Goal: Task Accomplishment & Management: Use online tool/utility

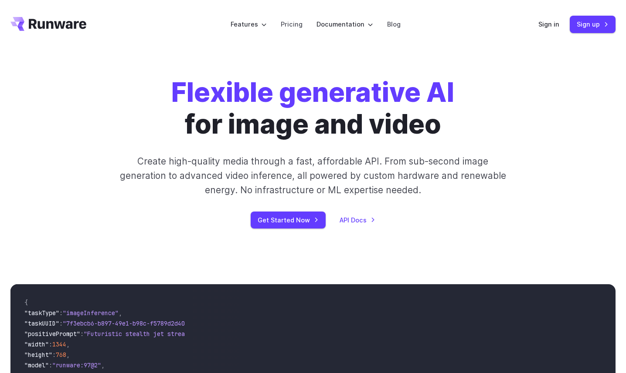
drag, startPoint x: 506, startPoint y: 68, endPoint x: 531, endPoint y: 0, distance: 72.8
click at [548, 24] on link "Sign in" at bounding box center [548, 24] width 21 height 10
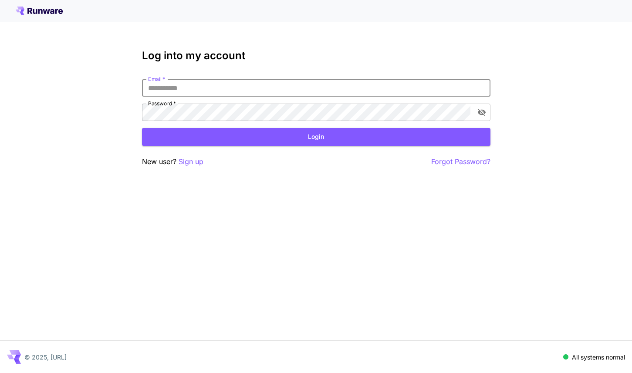
click at [192, 81] on input "Email   *" at bounding box center [316, 87] width 349 height 17
click at [189, 163] on p "Sign up" at bounding box center [191, 161] width 25 height 11
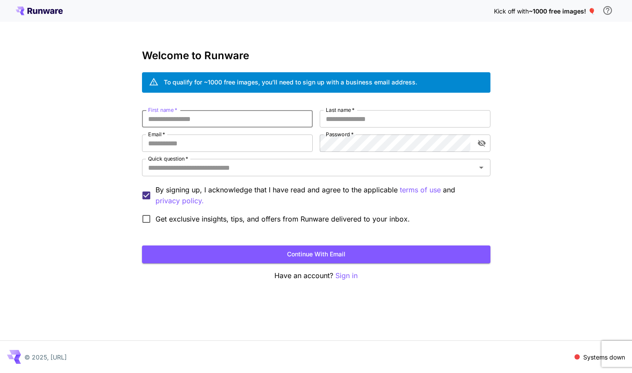
click at [179, 118] on input "First name   *" at bounding box center [227, 118] width 171 height 17
click at [386, 47] on div "Kick off with ~1000 free images! 🎈 Welcome to Runware To qualify for ~1000 free…" at bounding box center [316, 186] width 632 height 373
click at [41, 14] on icon at bounding box center [39, 11] width 47 height 9
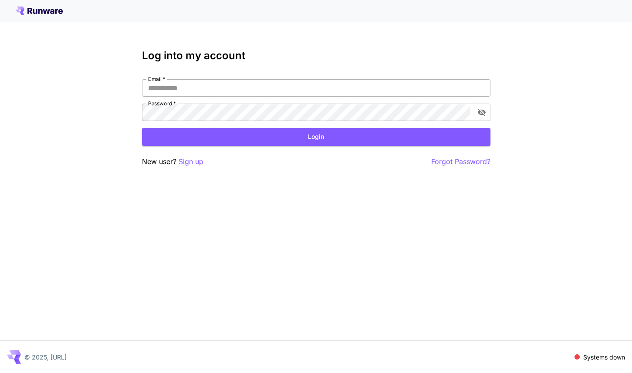
click at [193, 95] on input "Email   *" at bounding box center [316, 87] width 349 height 17
click at [194, 162] on p "Sign up" at bounding box center [191, 161] width 25 height 11
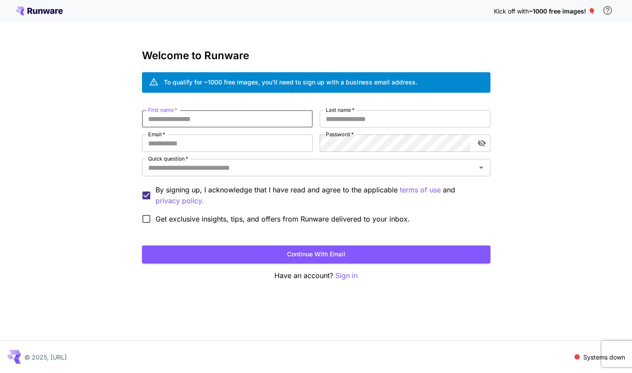
click at [169, 120] on input "First name   *" at bounding box center [227, 118] width 171 height 17
type input "*******"
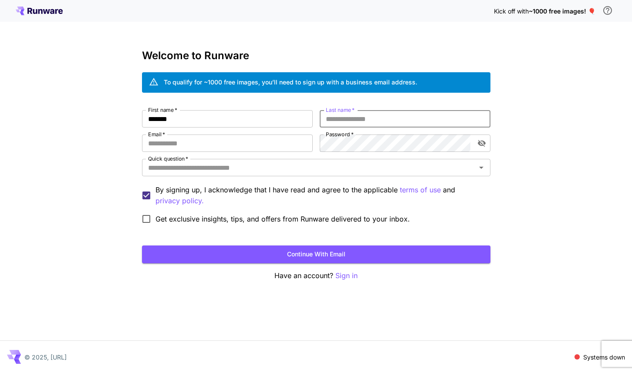
click at [431, 120] on input "Last name   *" at bounding box center [405, 118] width 171 height 17
type input "*"
click at [241, 139] on input "Email   *" at bounding box center [227, 143] width 171 height 17
type input "**********"
click at [201, 147] on input "**********" at bounding box center [227, 143] width 171 height 17
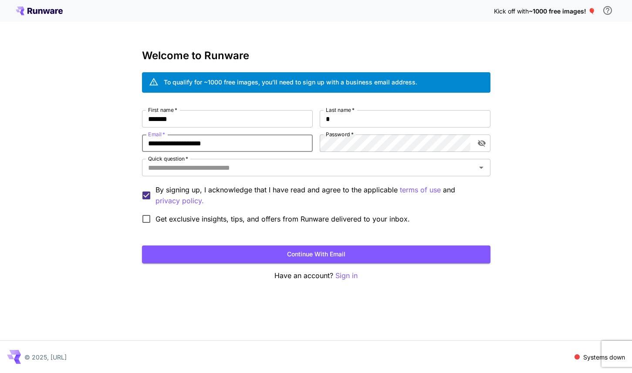
click at [201, 147] on input "**********" at bounding box center [227, 143] width 171 height 17
click at [239, 168] on input "Quick question   *" at bounding box center [309, 168] width 329 height 12
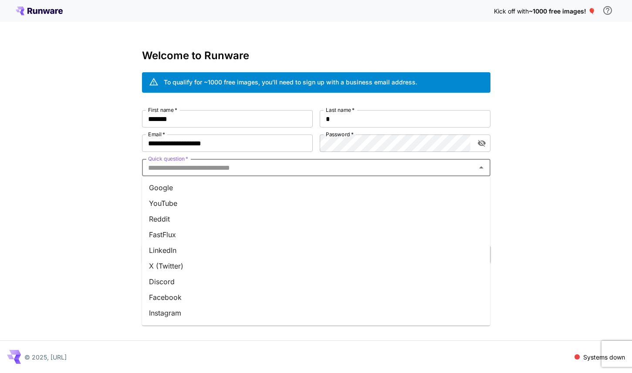
click at [181, 189] on li "Google" at bounding box center [316, 188] width 349 height 16
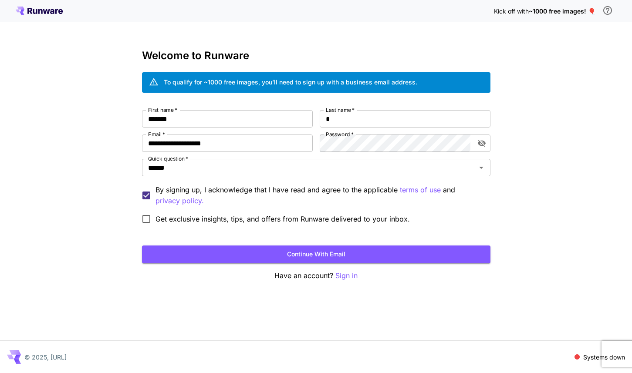
click at [161, 219] on span "Get exclusive insights, tips, and offers from Runware delivered to your inbox." at bounding box center [283, 219] width 254 height 10
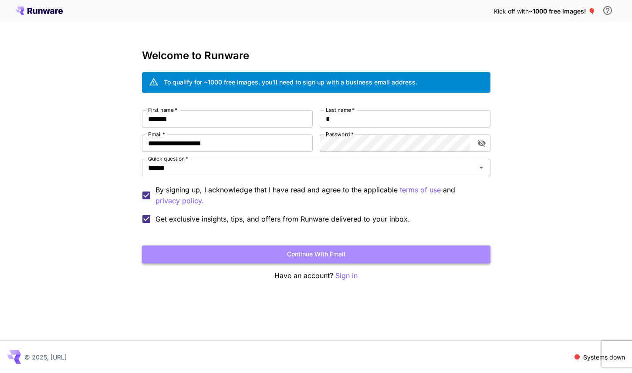
click at [231, 252] on button "Continue with email" at bounding box center [316, 255] width 349 height 18
click at [319, 257] on button "Continue with email" at bounding box center [316, 255] width 349 height 18
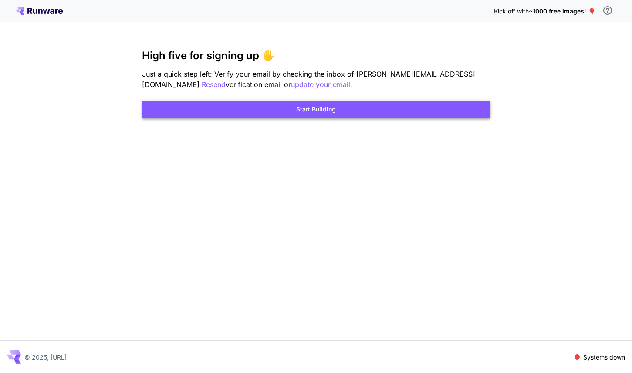
click at [319, 111] on button "Start Building" at bounding box center [316, 110] width 349 height 18
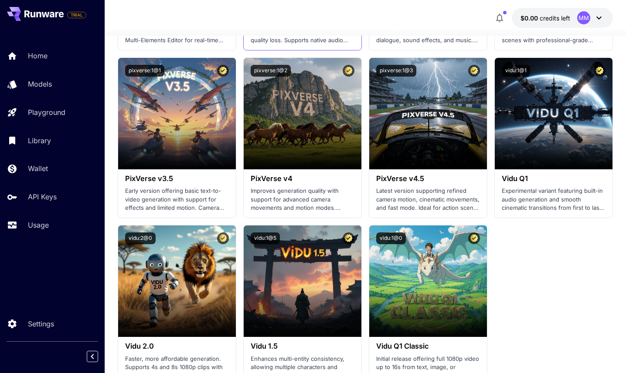
scroll to position [1084, 0]
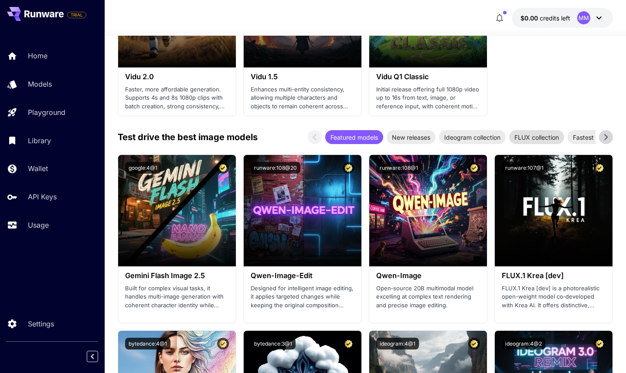
click at [528, 140] on span "FLUX collection" at bounding box center [536, 137] width 55 height 9
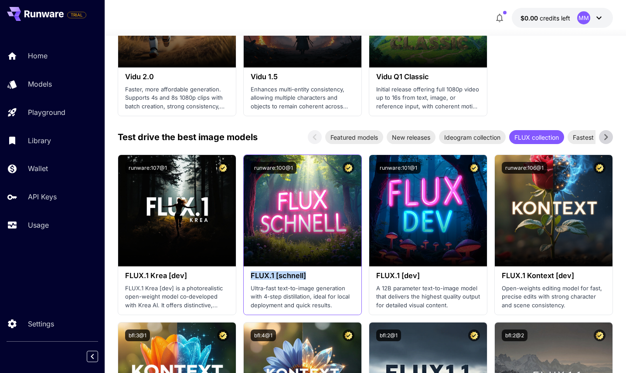
drag, startPoint x: 308, startPoint y: 274, endPoint x: 247, endPoint y: 276, distance: 61.5
click at [247, 276] on div "FLUX.1 [schnell] Ultra-fast text-to-image generation with 4-step distillation, …" at bounding box center [303, 291] width 118 height 48
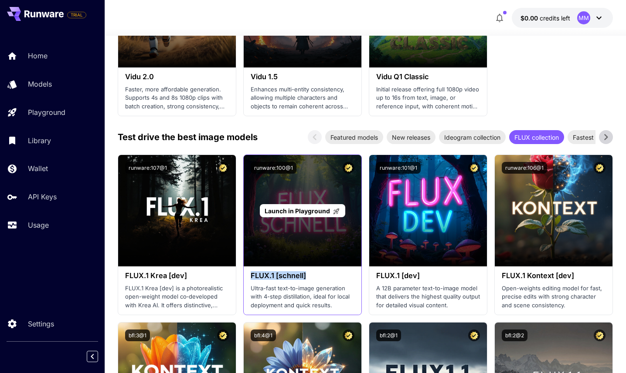
copy h3 "FLUX.1 [schnell]"
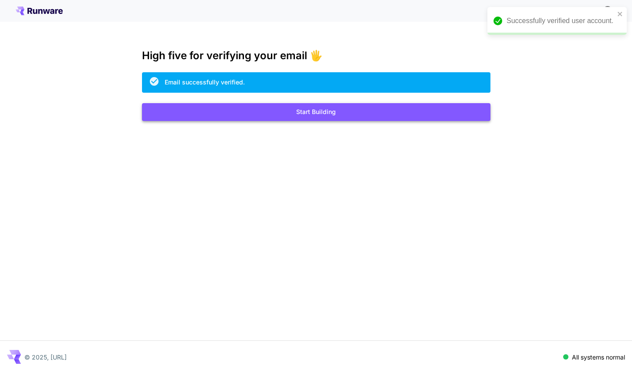
click at [314, 114] on button "Start Building" at bounding box center [316, 112] width 349 height 18
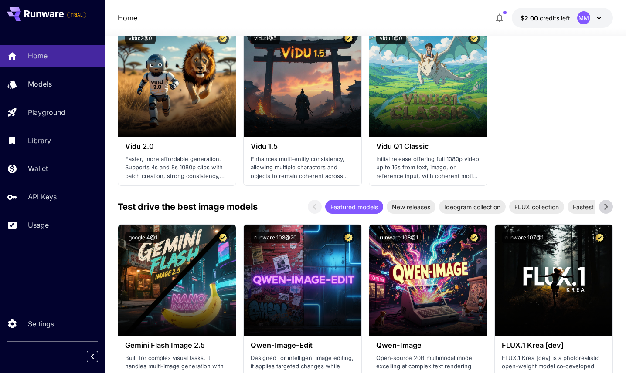
scroll to position [1018, 0]
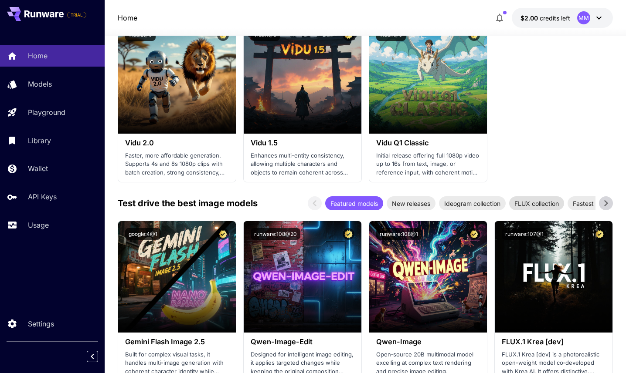
click at [543, 206] on span "FLUX collection" at bounding box center [536, 203] width 55 height 9
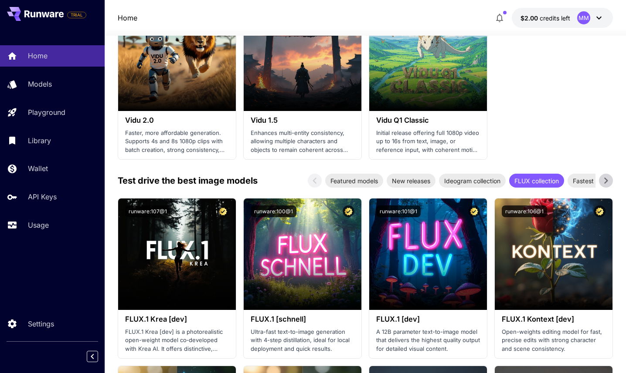
scroll to position [1045, 0]
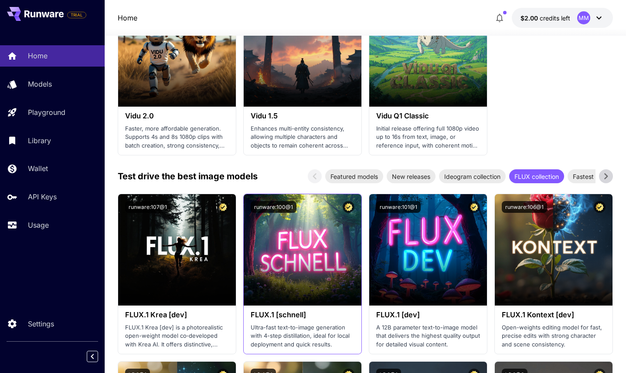
click at [307, 217] on div "runware:100@1" at bounding box center [303, 207] width 118 height 26
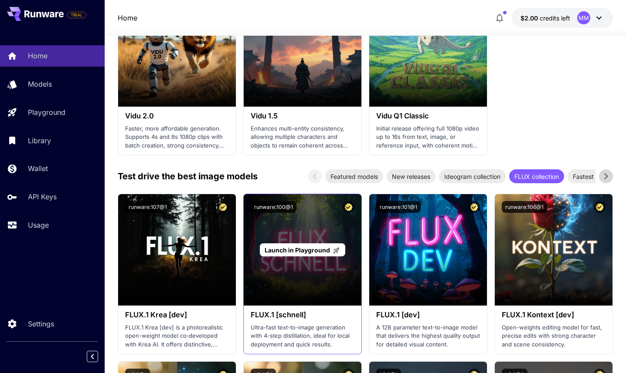
click at [298, 254] on p "Launch in Playground" at bounding box center [301, 250] width 75 height 9
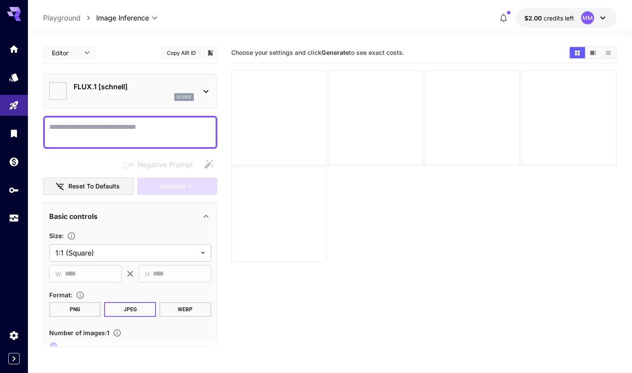
type input "**********"
click at [102, 255] on body "**********" at bounding box center [313, 221] width 626 height 442
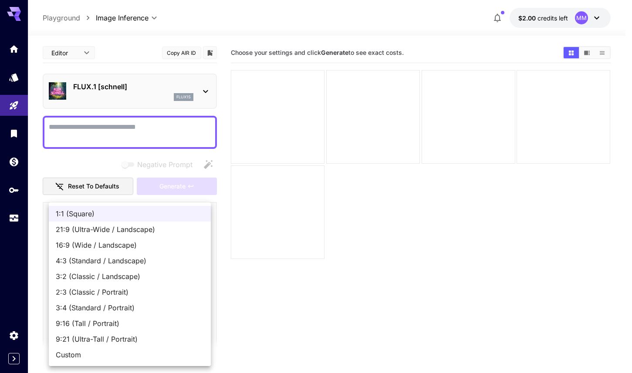
click at [284, 321] on div at bounding box center [316, 186] width 632 height 373
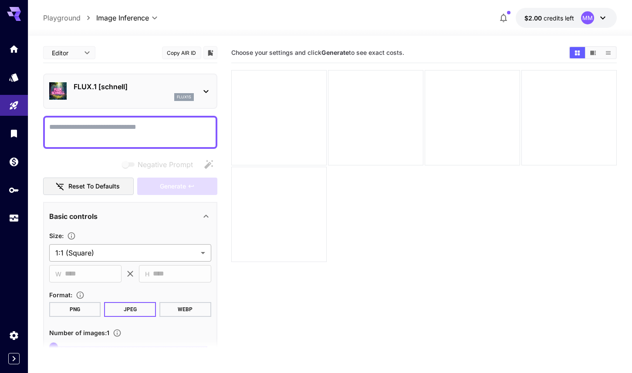
click at [77, 250] on body "**********" at bounding box center [316, 221] width 632 height 442
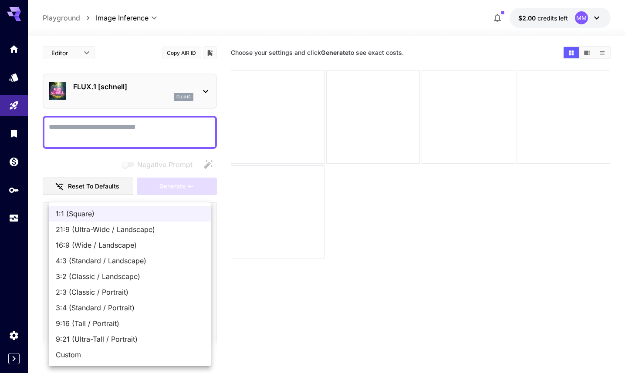
click at [81, 353] on span "Custom" at bounding box center [130, 355] width 148 height 10
type input "******"
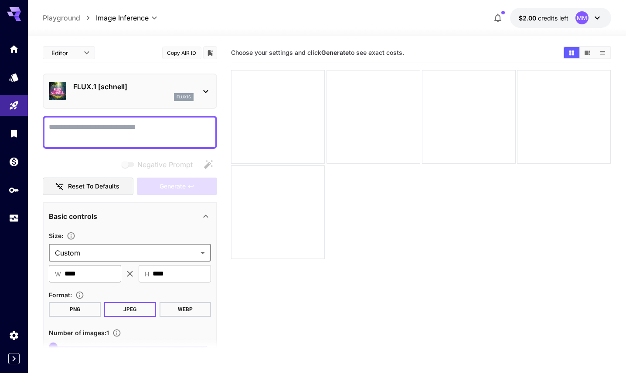
click at [87, 274] on input "****" at bounding box center [92, 273] width 57 height 17
type input "***"
click at [188, 274] on input "****" at bounding box center [181, 273] width 58 height 17
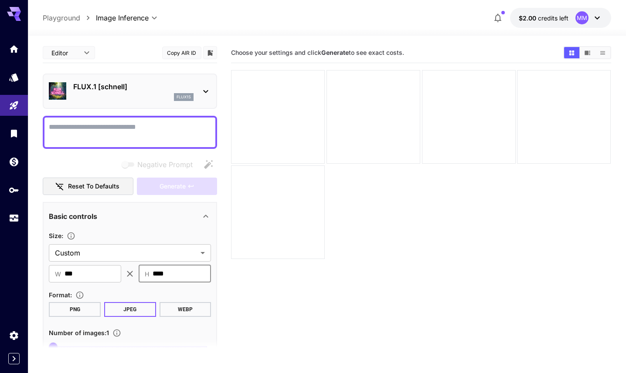
click at [188, 274] on input "****" at bounding box center [181, 273] width 58 height 17
type input "***"
click at [190, 310] on button "WEBP" at bounding box center [185, 309] width 52 height 15
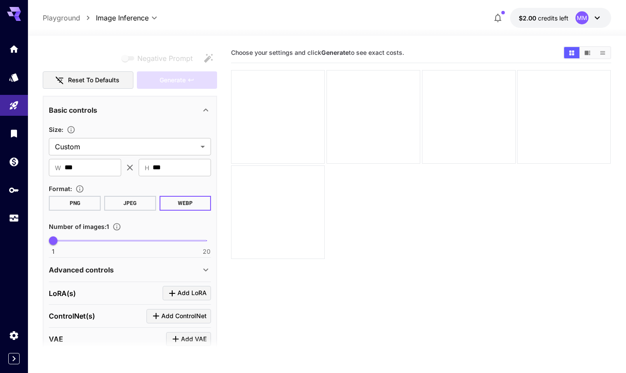
scroll to position [115, 0]
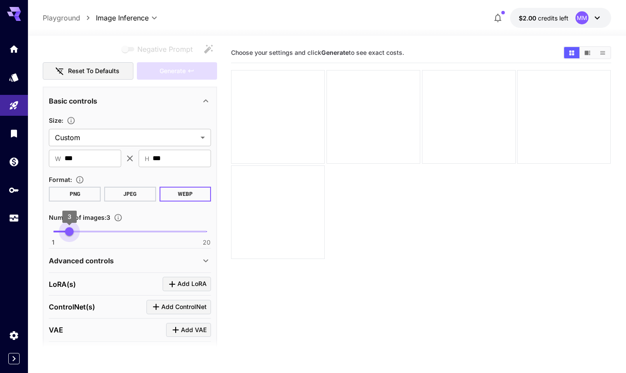
type input "*"
drag, startPoint x: 54, startPoint y: 231, endPoint x: 40, endPoint y: 230, distance: 14.0
click at [40, 230] on section "**********" at bounding box center [327, 239] width 598 height 406
click at [139, 259] on div "Advanced controls" at bounding box center [125, 261] width 152 height 10
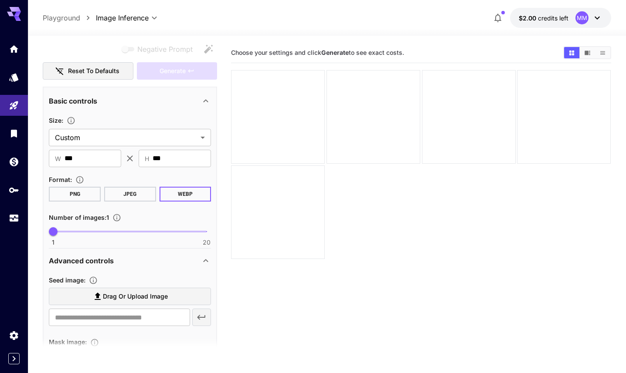
click at [139, 259] on div "Advanced controls" at bounding box center [125, 261] width 152 height 10
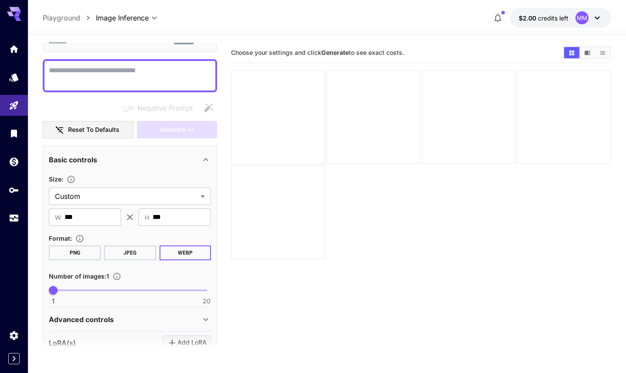
scroll to position [0, 0]
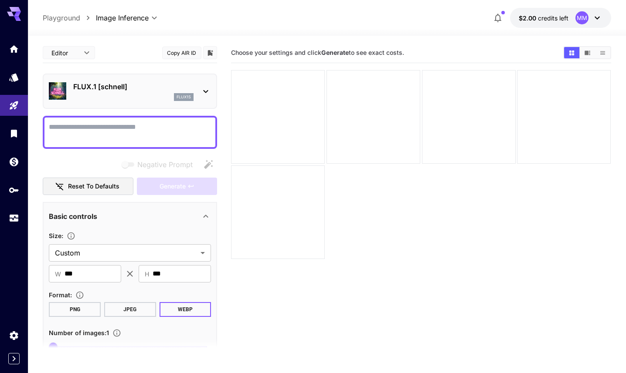
click at [120, 128] on textarea "Negative Prompt" at bounding box center [130, 132] width 162 height 21
click at [79, 137] on textarea "Negative Prompt" at bounding box center [130, 132] width 162 height 21
paste textarea "**********"
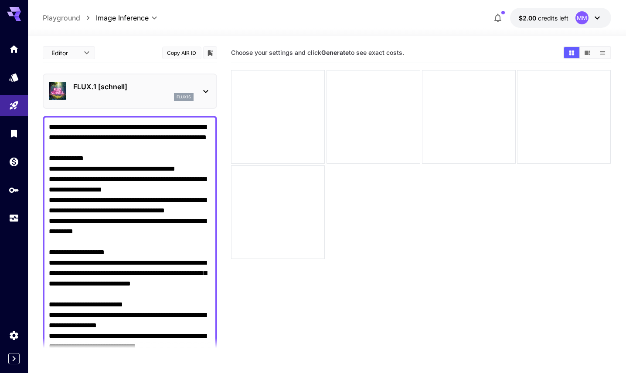
drag, startPoint x: 128, startPoint y: 148, endPoint x: 49, endPoint y: 150, distance: 78.9
paste textarea "**********"
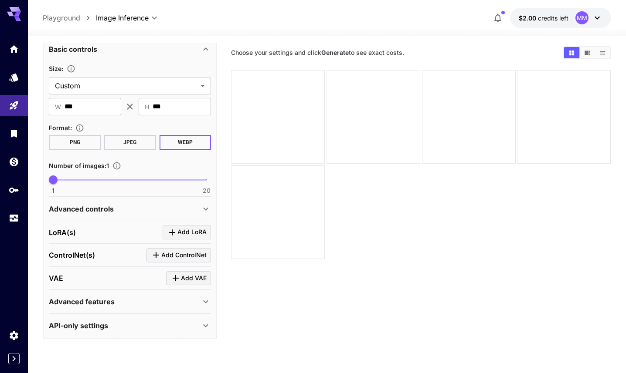
scroll to position [687, 0]
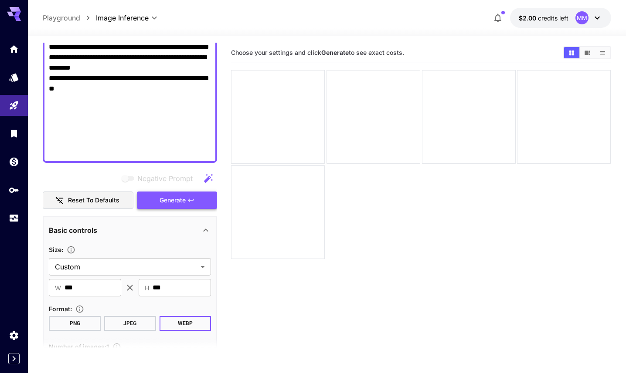
type textarea "**********"
click at [176, 202] on span "Generate" at bounding box center [172, 200] width 26 height 11
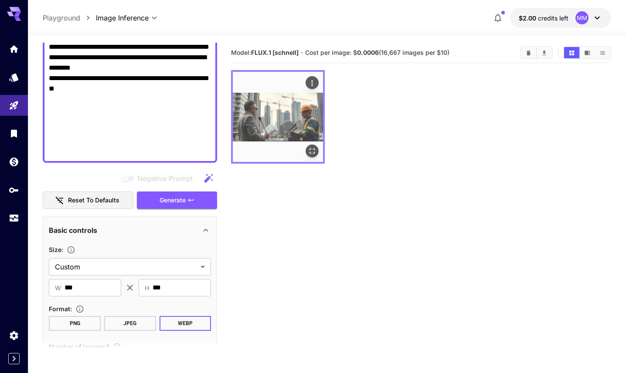
click at [283, 113] on img at bounding box center [278, 117] width 90 height 90
click at [314, 150] on icon "Open in fullscreen" at bounding box center [312, 151] width 9 height 9
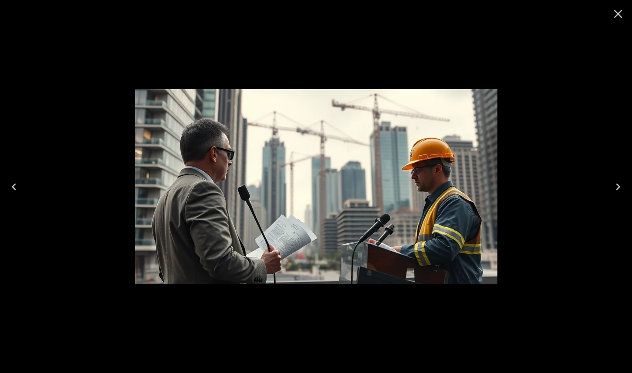
click at [422, 66] on div at bounding box center [316, 186] width 632 height 373
click at [619, 14] on icon "Close" at bounding box center [618, 14] width 8 height 8
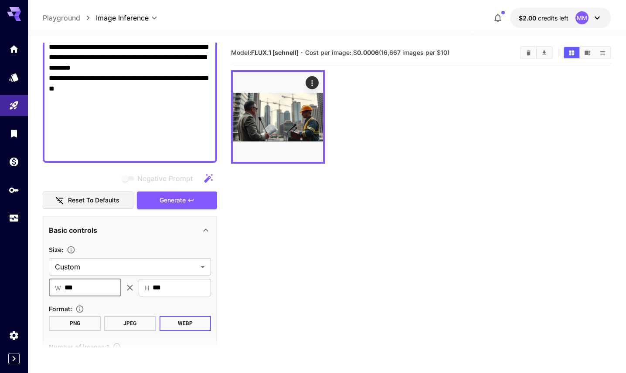
click at [82, 287] on input "***" at bounding box center [92, 287] width 57 height 17
click at [379, 262] on section "Model: FLUX.1 [schnell] · Cost per image: $ 0.0006 (16,667 images per $10)" at bounding box center [420, 229] width 379 height 373
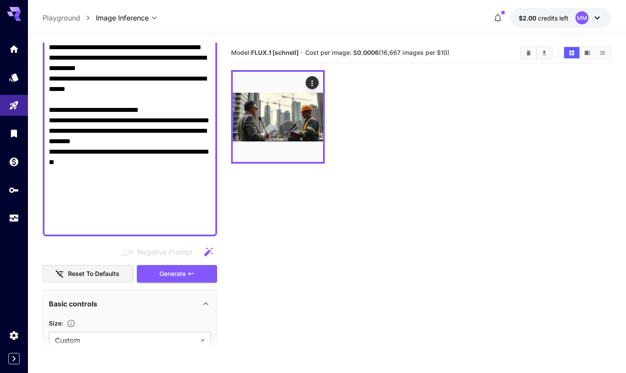
scroll to position [306, 0]
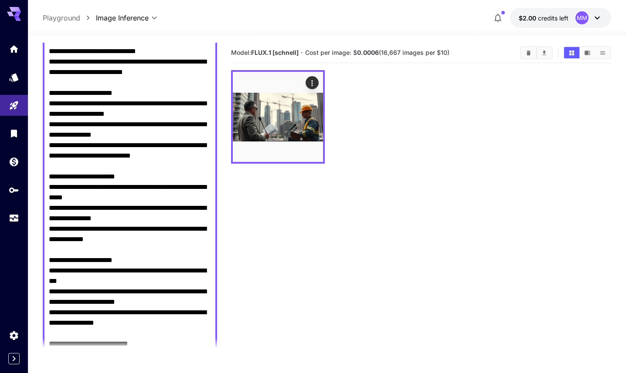
click at [15, 15] on icon at bounding box center [17, 14] width 7 height 5
click at [554, 19] on span "credits left" at bounding box center [553, 17] width 30 height 7
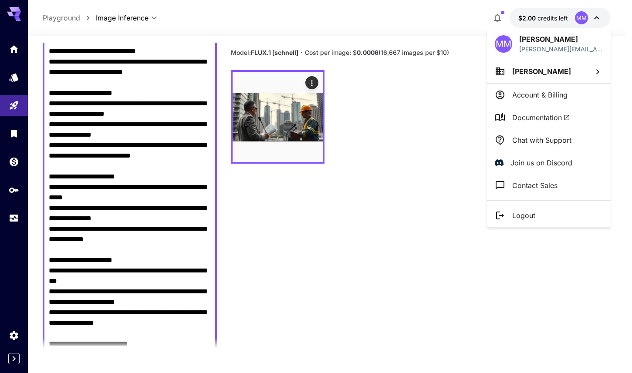
click at [532, 97] on p "Account & Billing" at bounding box center [539, 95] width 55 height 10
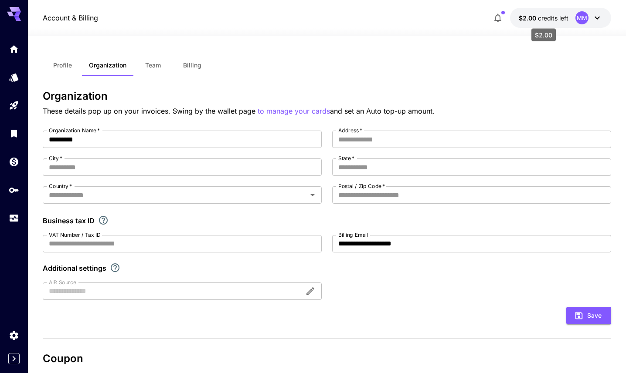
click at [556, 19] on span "credits left" at bounding box center [553, 17] width 30 height 7
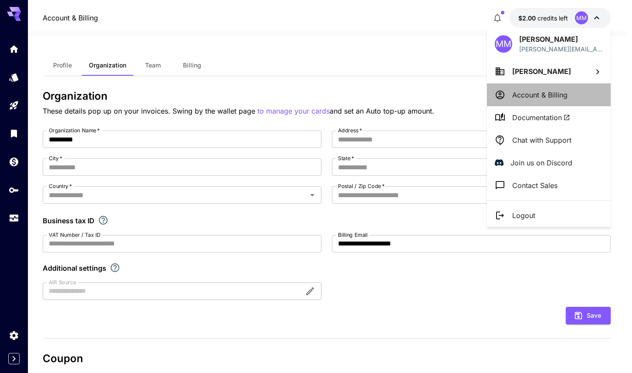
click at [524, 94] on p "Account & Billing" at bounding box center [539, 95] width 55 height 10
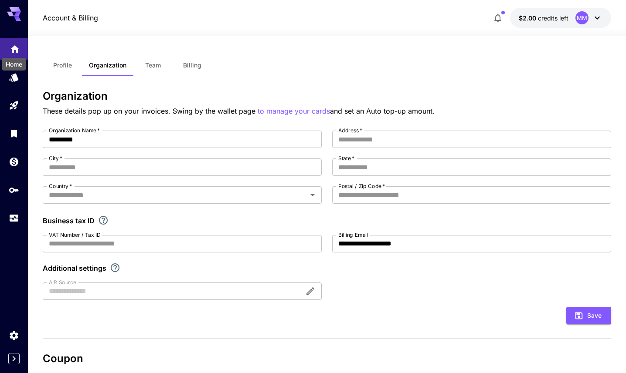
click at [10, 44] on icon "Home" at bounding box center [15, 46] width 10 height 10
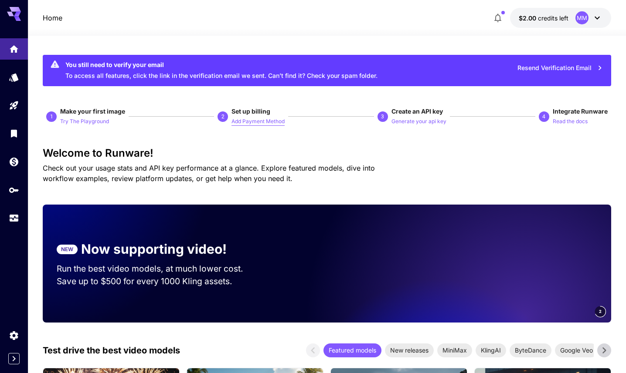
click at [260, 122] on p "Add Payment Method" at bounding box center [257, 122] width 53 height 8
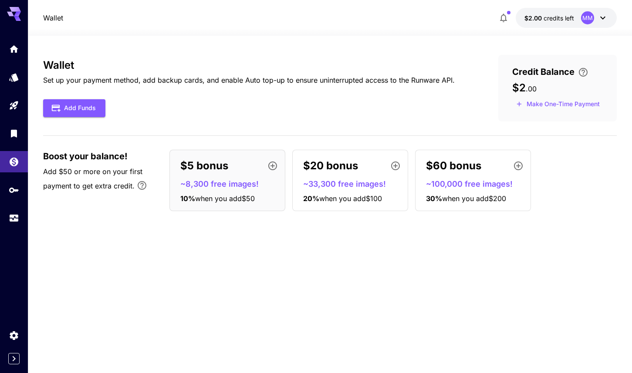
click at [335, 139] on div "Wallet Set up your payment method, add backup cards, and enable Auto top-up to …" at bounding box center [330, 136] width 574 height 163
click at [560, 17] on span "credits left" at bounding box center [559, 17] width 30 height 7
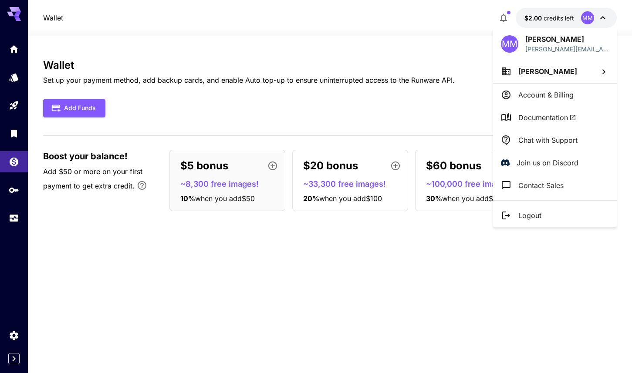
click at [14, 14] on div at bounding box center [316, 186] width 632 height 373
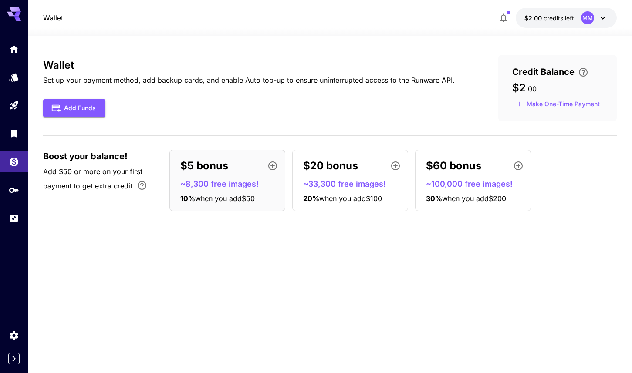
click at [9, 11] on icon at bounding box center [14, 14] width 14 height 14
click at [15, 51] on icon "Home" at bounding box center [15, 46] width 10 height 10
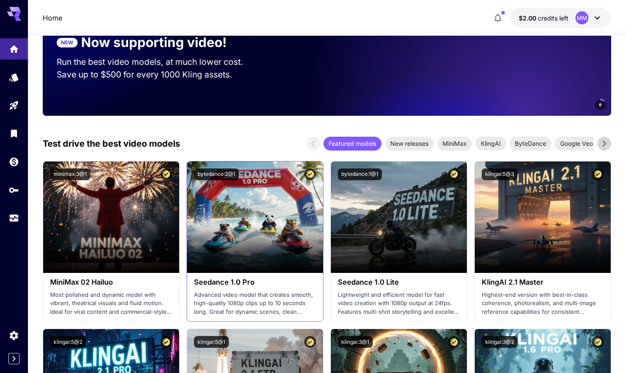
scroll to position [427, 0]
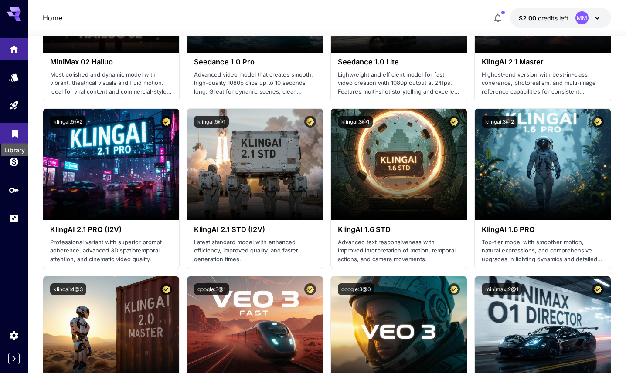
click at [11, 134] on icon "Library" at bounding box center [15, 132] width 10 height 10
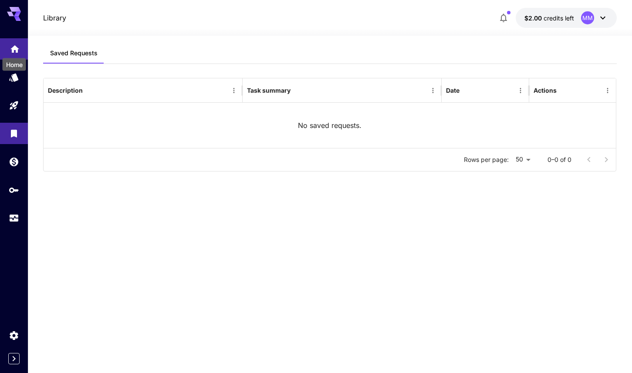
click at [14, 47] on icon "Home" at bounding box center [14, 46] width 9 height 7
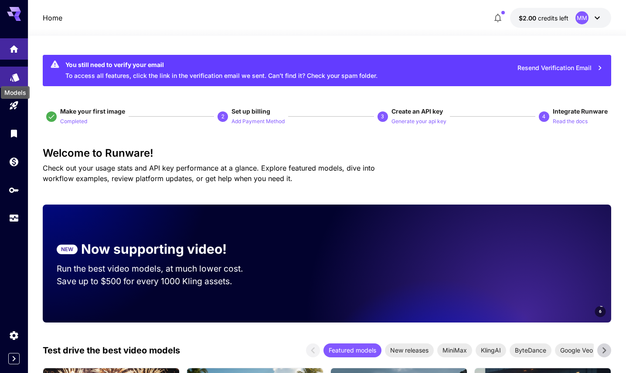
click at [16, 80] on icon "Models" at bounding box center [15, 75] width 10 height 10
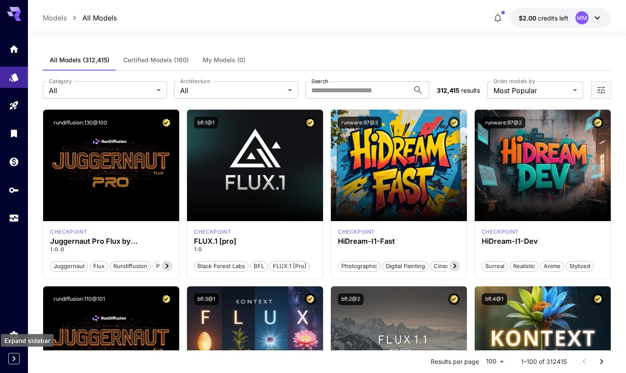
click at [10, 355] on icon "Expand sidebar" at bounding box center [14, 359] width 10 height 10
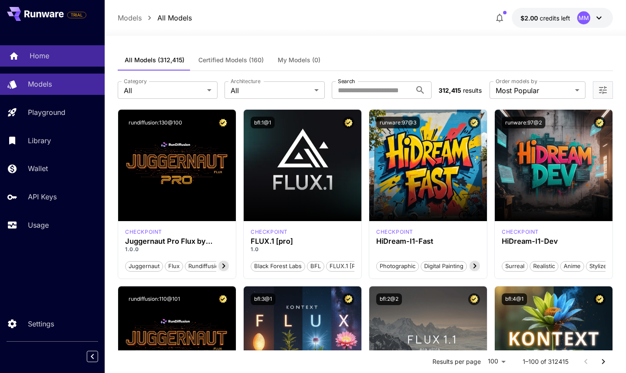
click at [47, 53] on p "Home" at bounding box center [40, 56] width 20 height 10
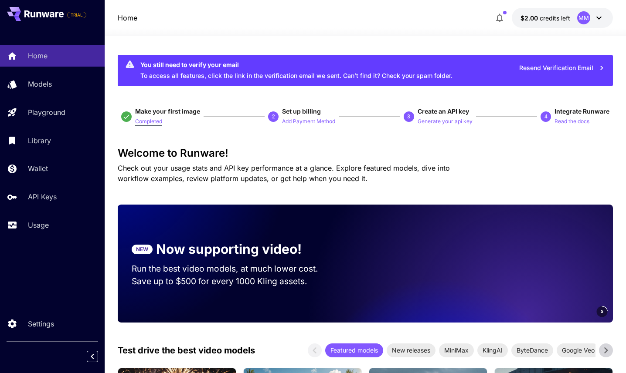
click at [139, 118] on button "Completed" at bounding box center [148, 121] width 27 height 10
click at [142, 121] on p "Completed" at bounding box center [148, 122] width 27 height 8
click at [146, 120] on p "Completed" at bounding box center [148, 122] width 27 height 8
click at [573, 69] on button "Resend Verification Email" at bounding box center [561, 68] width 95 height 18
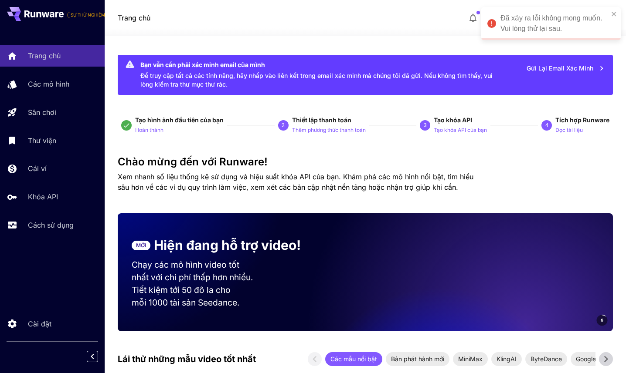
click at [257, 28] on div at bounding box center [365, 30] width 521 height 10
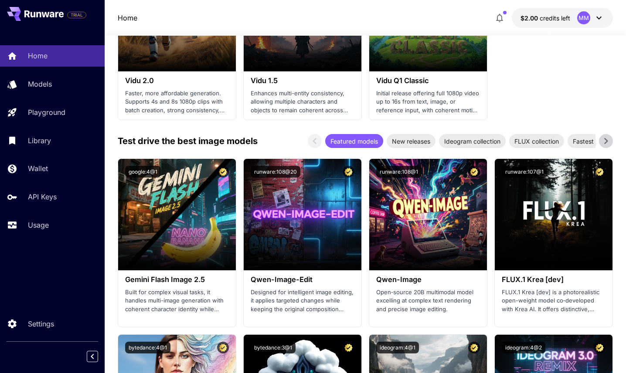
scroll to position [1079, 0]
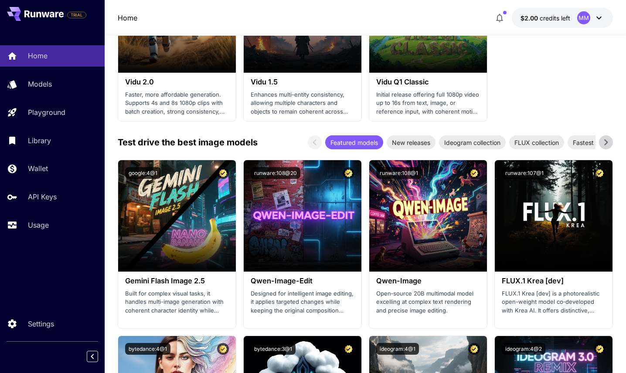
click at [290, 137] on div "Test drive the best image models Featured models New releases Ideogram collecti…" at bounding box center [365, 142] width 495 height 14
click at [525, 139] on span "FLUX collection" at bounding box center [536, 142] width 55 height 9
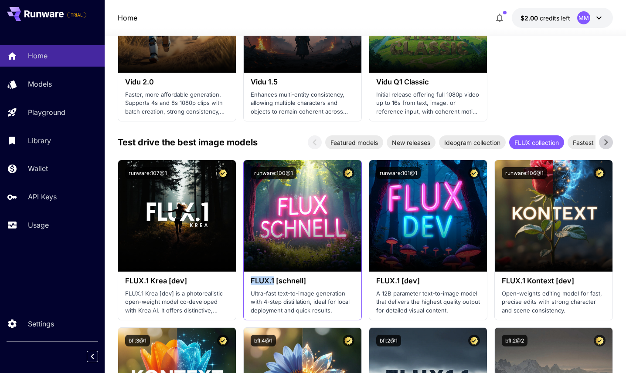
drag, startPoint x: 258, startPoint y: 281, endPoint x: 274, endPoint y: 281, distance: 15.7
click at [274, 281] on div "FLUX.1 [schnell] Ultra-fast text-to-image generation with 4-step distillation, …" at bounding box center [303, 296] width 118 height 48
copy h3 "FLUX.1"
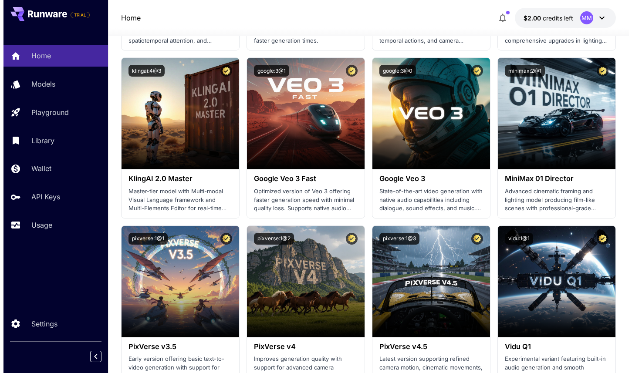
scroll to position [0, 0]
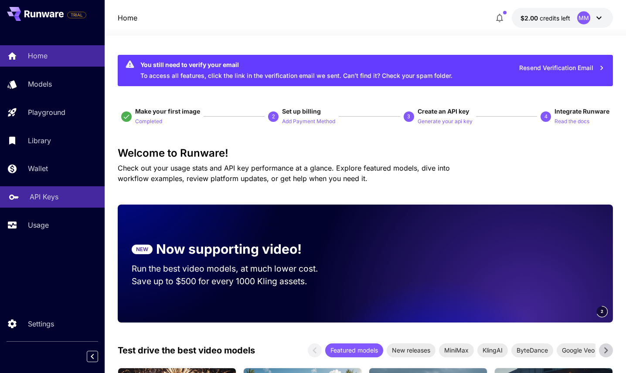
click at [32, 201] on p "API Keys" at bounding box center [44, 197] width 29 height 10
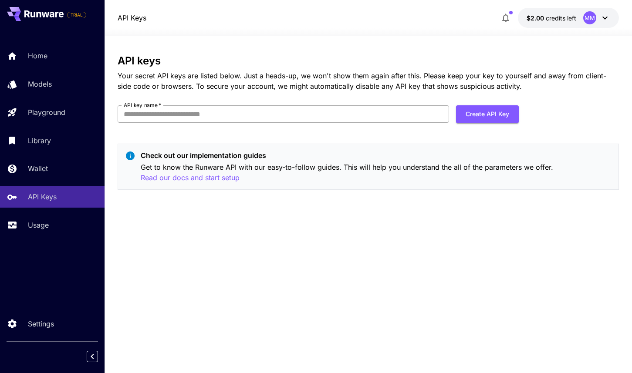
click at [176, 114] on input "API key name   *" at bounding box center [283, 113] width 331 height 17
type input "*"
type input "**********"
click at [481, 114] on button "Create API Key" at bounding box center [487, 114] width 63 height 18
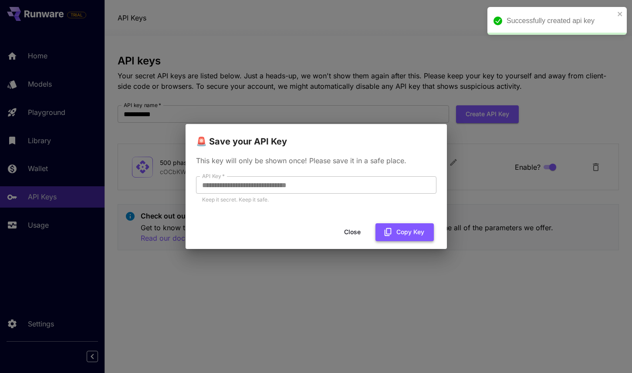
click at [397, 230] on button "Copy Key" at bounding box center [405, 232] width 58 height 18
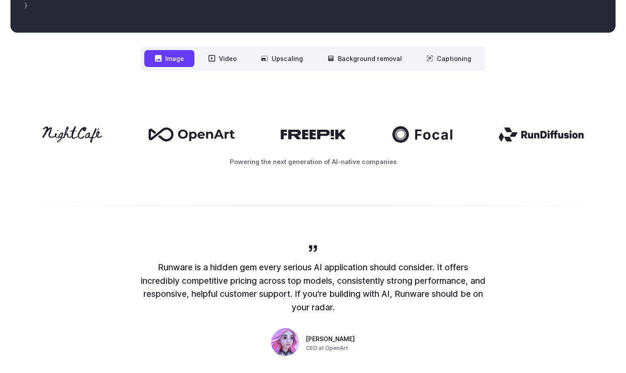
scroll to position [379, 0]
